Goal: Transaction & Acquisition: Purchase product/service

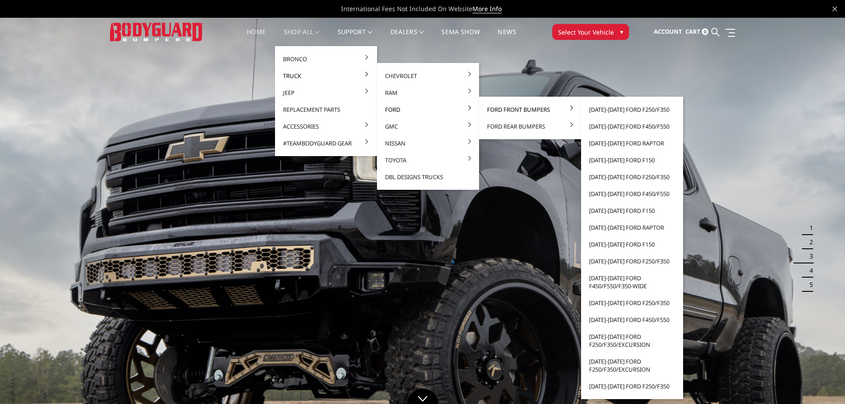
click at [518, 111] on link "Ford Front Bumpers" at bounding box center [529, 109] width 95 height 17
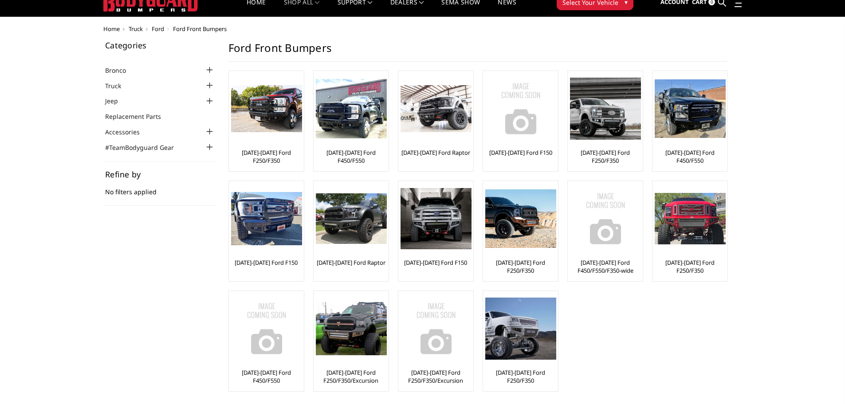
scroll to position [44, 0]
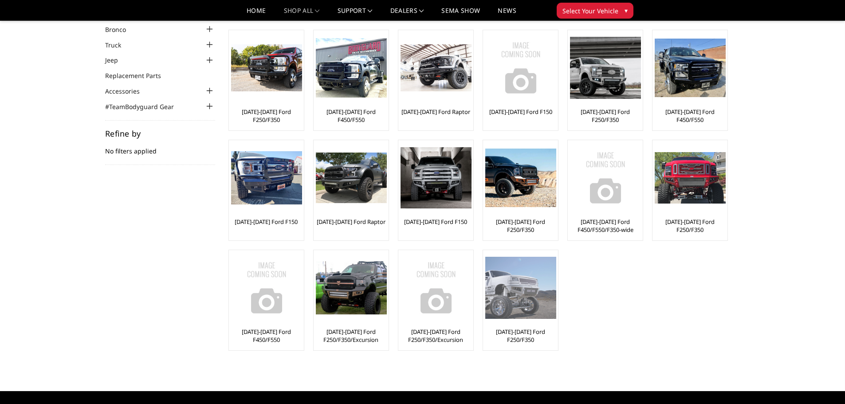
click at [530, 332] on link "[DATE]-[DATE] Ford F250/F350" at bounding box center [520, 336] width 71 height 16
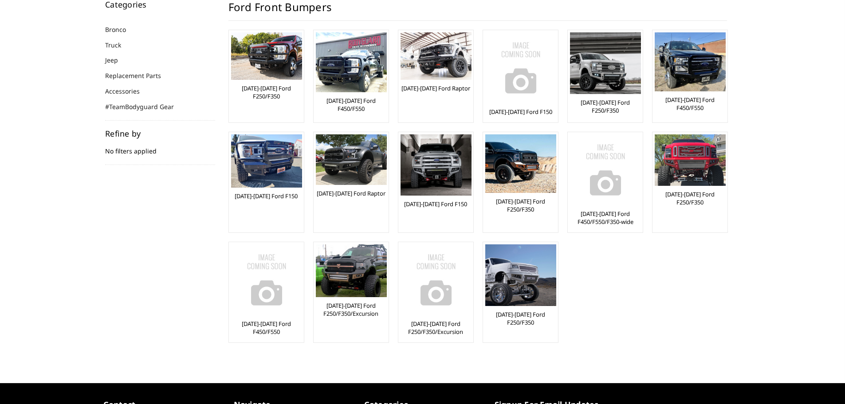
scroll to position [44, 0]
